Goal: Task Accomplishment & Management: Manage account settings

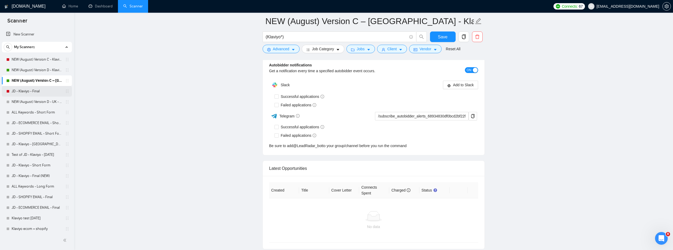
click at [28, 92] on link "JD - Klaviyo - Final" at bounding box center [37, 91] width 50 height 11
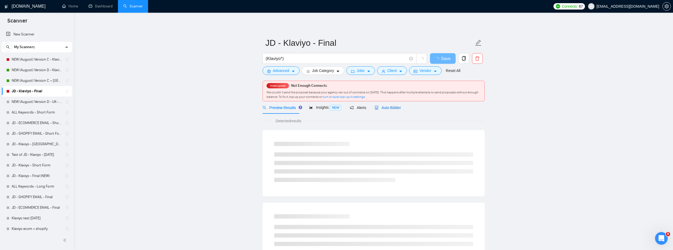
click at [389, 110] on span "Auto Bidder" at bounding box center [388, 108] width 26 height 4
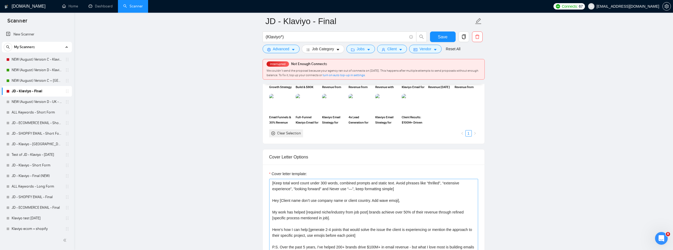
scroll to position [556, 0]
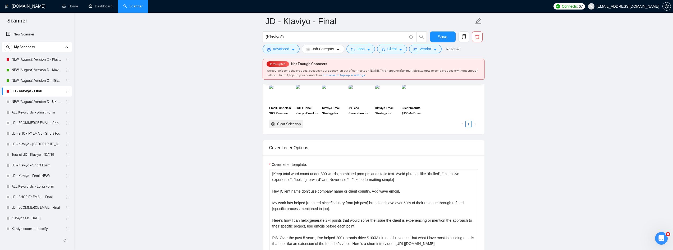
drag, startPoint x: 38, startPoint y: 79, endPoint x: 134, endPoint y: 79, distance: 95.5
click at [38, 79] on link "NEW (August) Version C – [GEOGRAPHIC_DATA] - Klaviyo" at bounding box center [37, 80] width 50 height 11
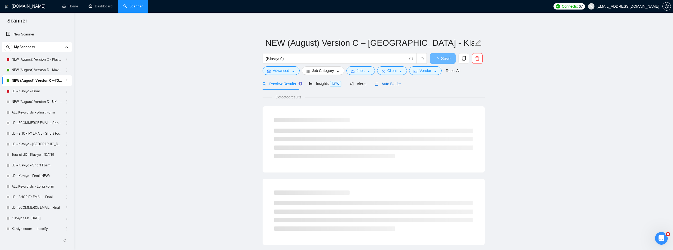
click at [394, 87] on div "Auto Bidder" at bounding box center [388, 84] width 26 height 6
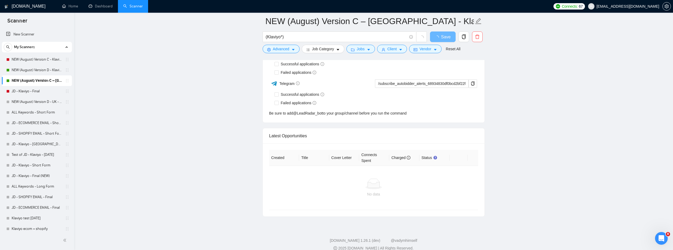
scroll to position [1293, 0]
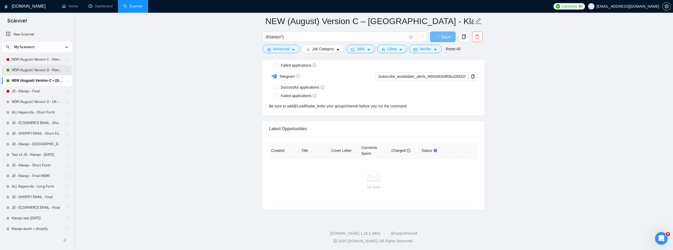
click at [48, 70] on link "NEW (August) Version D - Klaviyo" at bounding box center [37, 70] width 50 height 11
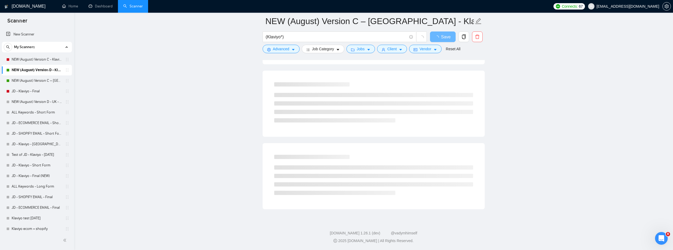
scroll to position [257, 0]
click at [38, 62] on link "NEW (August) Version C - Klaviyo" at bounding box center [37, 59] width 50 height 11
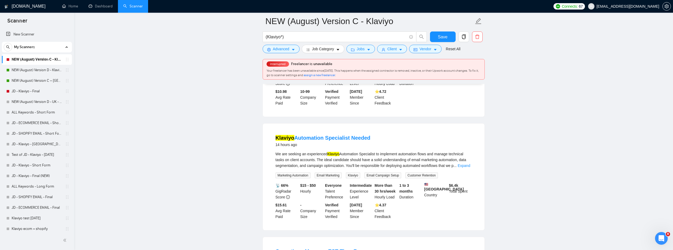
click at [335, 75] on span "assign a new freelancer" at bounding box center [319, 75] width 31 height 4
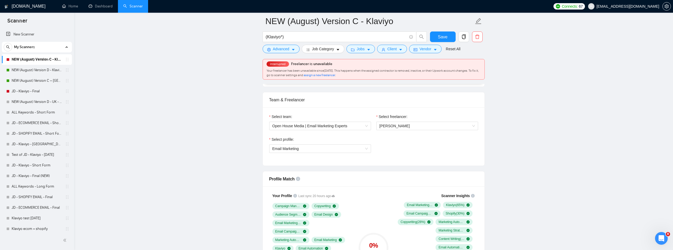
radio input "false"
radio input "true"
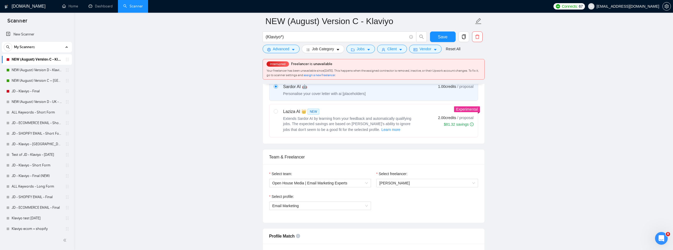
scroll to position [310, 0]
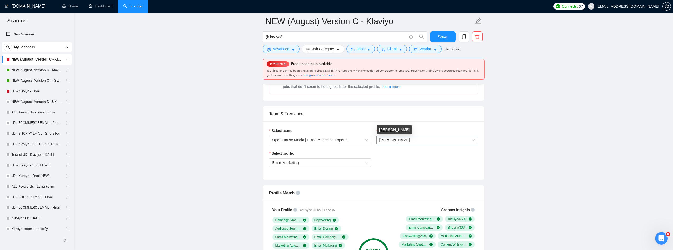
click at [405, 139] on span "[PERSON_NAME]" at bounding box center [395, 140] width 30 height 4
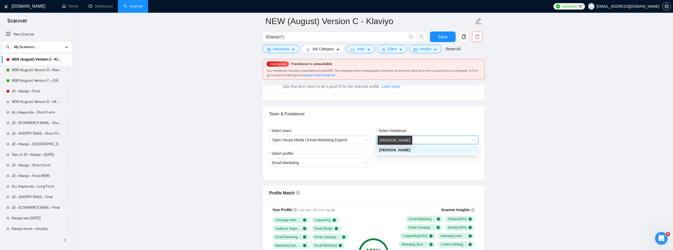
click at [404, 149] on span "[PERSON_NAME]" at bounding box center [394, 150] width 31 height 4
click at [447, 34] on button "Save" at bounding box center [443, 36] width 26 height 11
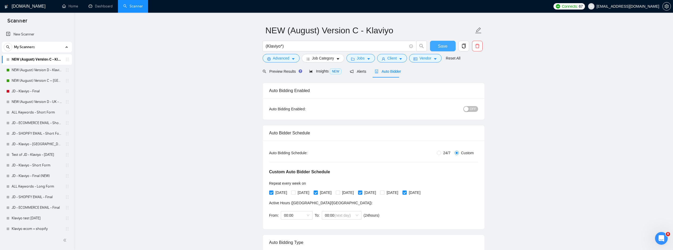
scroll to position [0, 0]
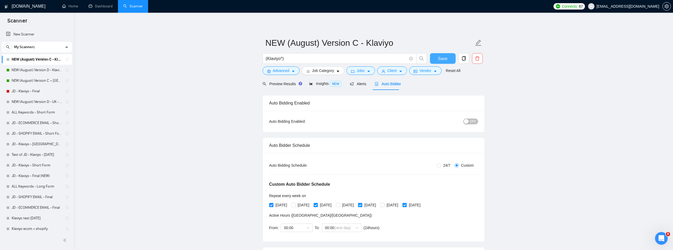
click at [443, 56] on span "Save" at bounding box center [443, 58] width 10 height 7
drag, startPoint x: 472, startPoint y: 120, endPoint x: 438, endPoint y: 120, distance: 34.1
click at [438, 120] on div "OFF" at bounding box center [444, 121] width 70 height 6
click at [473, 120] on span "OFF" at bounding box center [473, 122] width 6 height 6
click at [447, 62] on button "Save" at bounding box center [443, 58] width 26 height 11
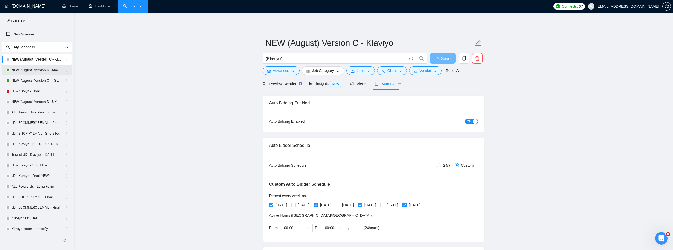
click at [41, 70] on link "NEW (August) Version D - Klaviyo" at bounding box center [37, 70] width 50 height 11
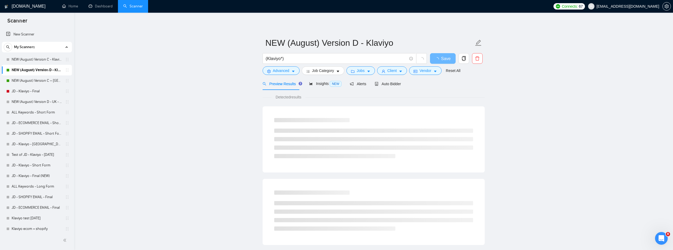
drag, startPoint x: 37, startPoint y: 59, endPoint x: 134, endPoint y: 61, distance: 97.7
click at [36, 59] on link "NEW (August) Version C - Klaviyo" at bounding box center [37, 59] width 50 height 11
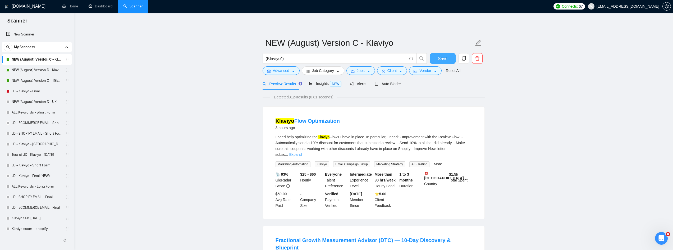
click at [437, 58] on button "Save" at bounding box center [443, 58] width 26 height 11
click at [380, 84] on span "Auto Bidder" at bounding box center [388, 84] width 26 height 4
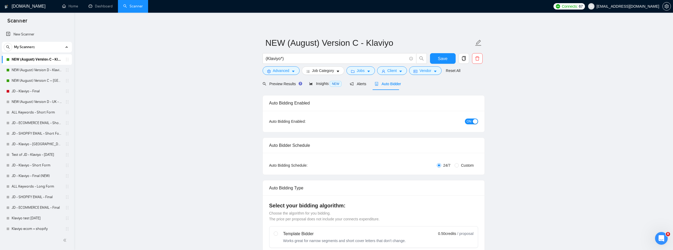
radio input "false"
radio input "true"
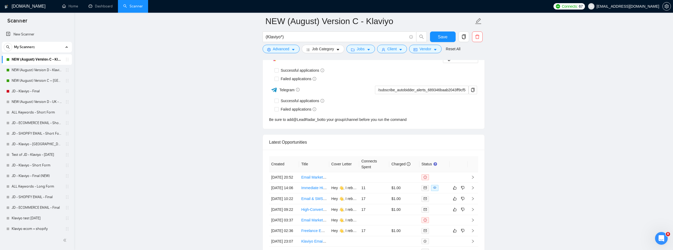
scroll to position [1429, 0]
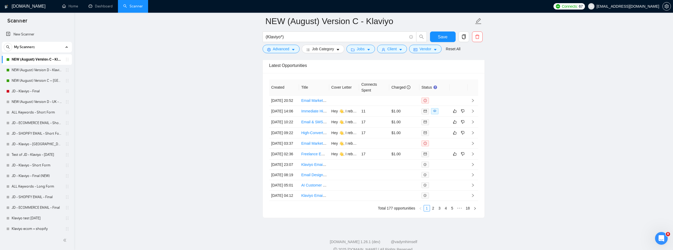
scroll to position [1541, 0]
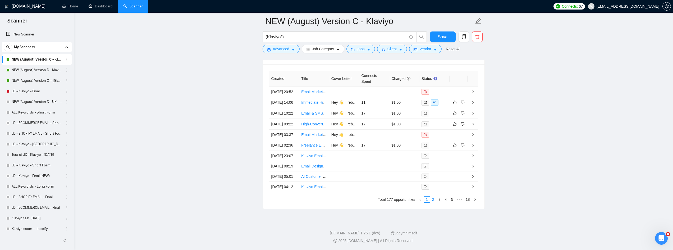
click at [433, 202] on link "2" at bounding box center [433, 200] width 6 height 6
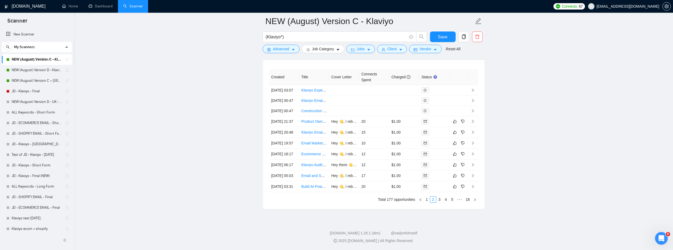
scroll to position [1554, 0]
click at [441, 198] on link "3" at bounding box center [440, 200] width 6 height 6
click at [428, 197] on link "1" at bounding box center [427, 200] width 6 height 6
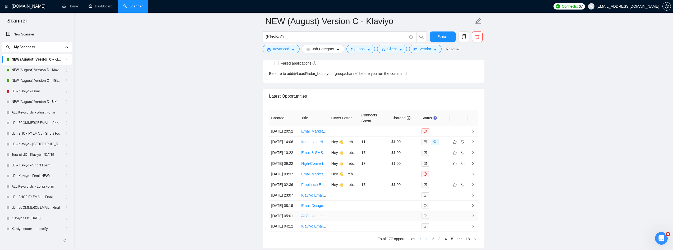
scroll to position [1448, 0]
